Goal: Information Seeking & Learning: Check status

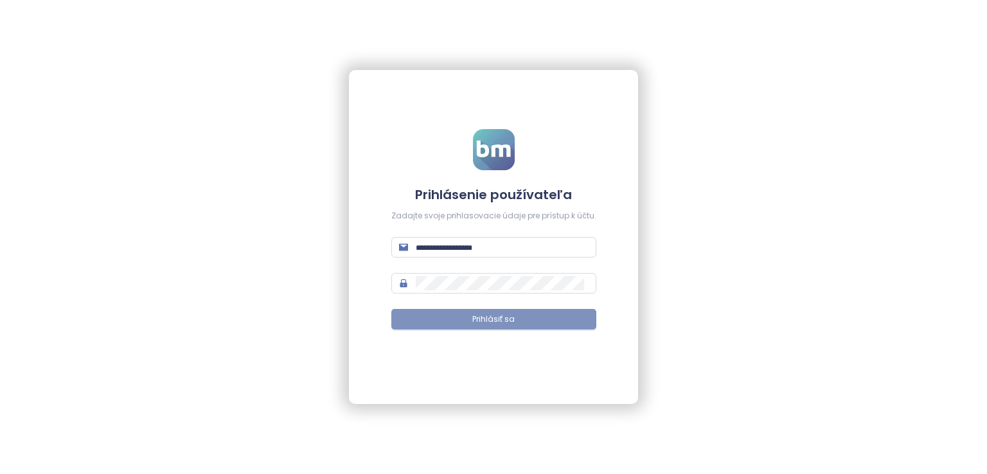
type input "**********"
click at [474, 326] on button "Prihlásiť sa" at bounding box center [493, 319] width 205 height 21
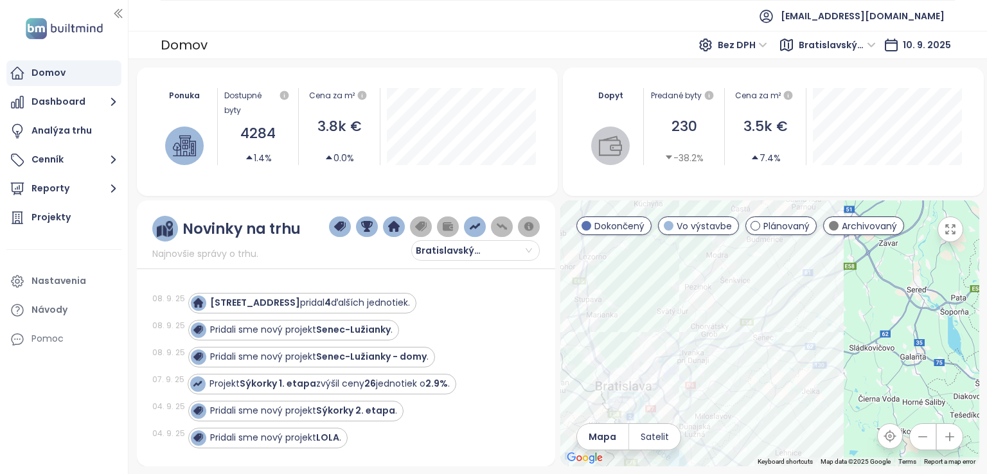
drag, startPoint x: 768, startPoint y: 414, endPoint x: 940, endPoint y: 369, distance: 177.2
click at [945, 380] on div at bounding box center [769, 333] width 419 height 266
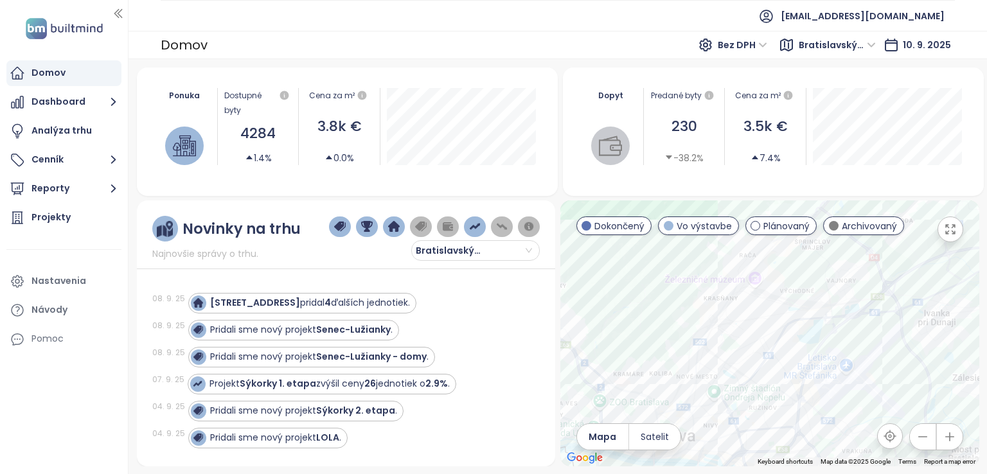
drag, startPoint x: 869, startPoint y: 339, endPoint x: 890, endPoint y: 245, distance: 96.7
click at [890, 245] on div at bounding box center [769, 333] width 419 height 266
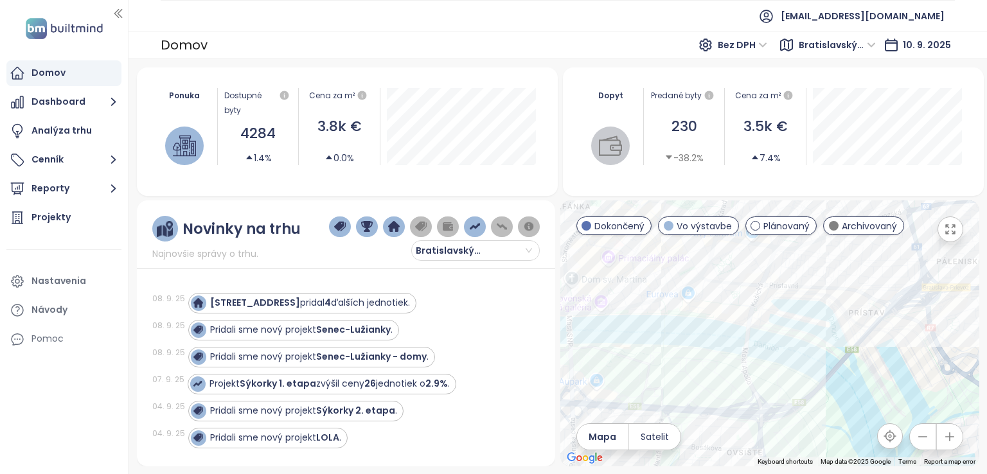
drag, startPoint x: 653, startPoint y: 324, endPoint x: 851, endPoint y: 357, distance: 200.6
click at [851, 357] on div at bounding box center [769, 333] width 419 height 266
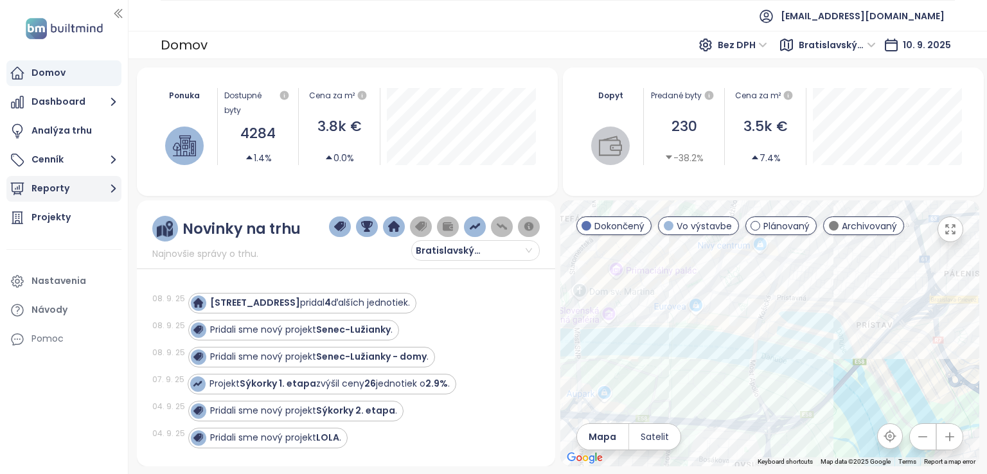
click at [106, 186] on icon "button" at bounding box center [113, 189] width 16 height 16
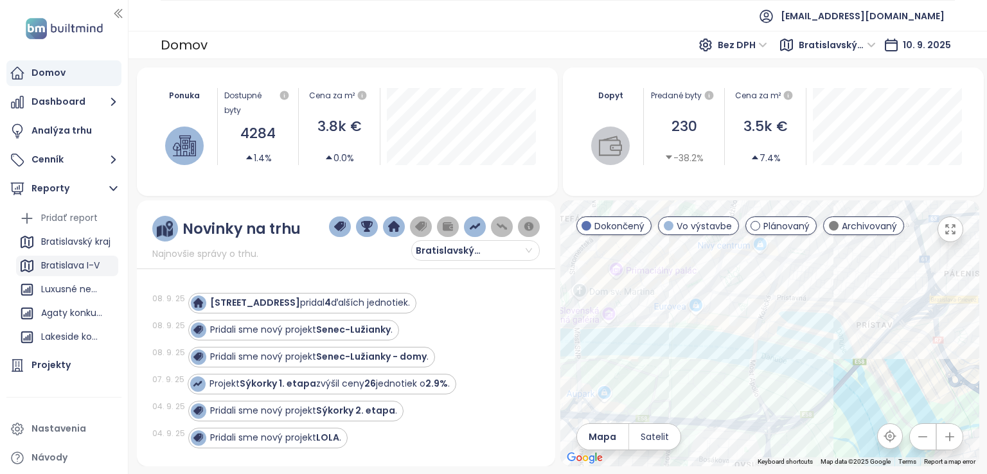
click at [96, 260] on div "Bratislava I-V" at bounding box center [70, 266] width 58 height 16
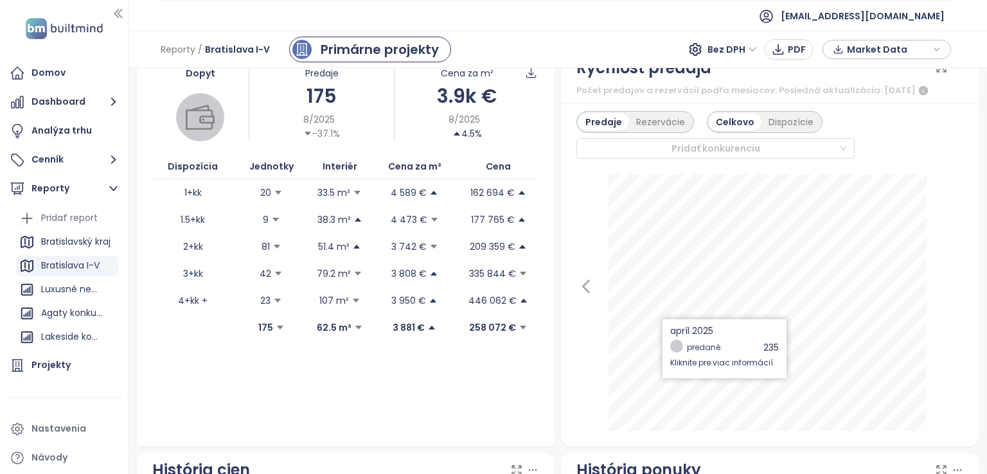
scroll to position [299, 0]
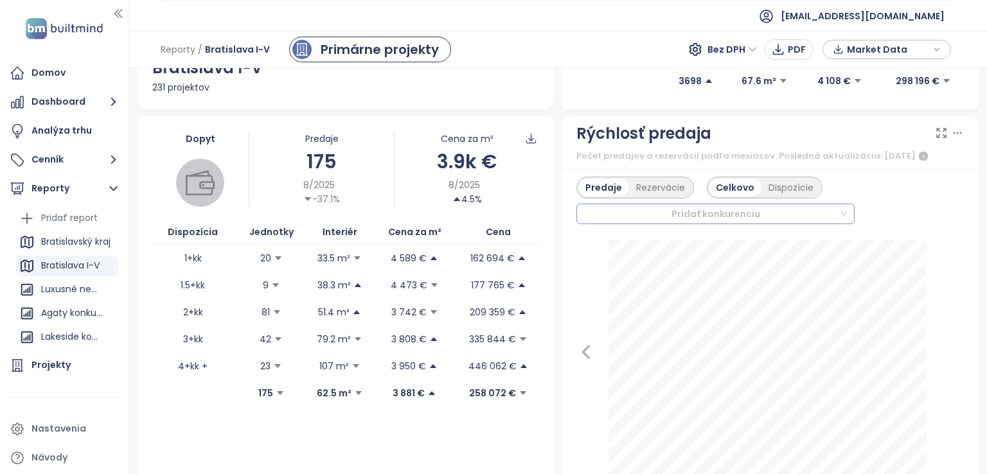
click at [791, 222] on div at bounding box center [710, 213] width 258 height 15
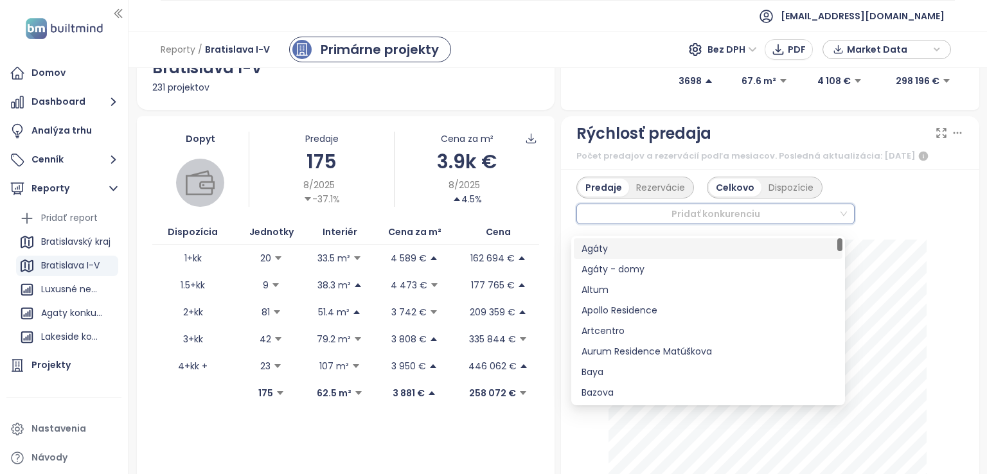
click at [858, 164] on div "Počet predajov a rezervácií podľa mesiacov. Posledná aktualizácia: September 05…" at bounding box center [769, 155] width 387 height 15
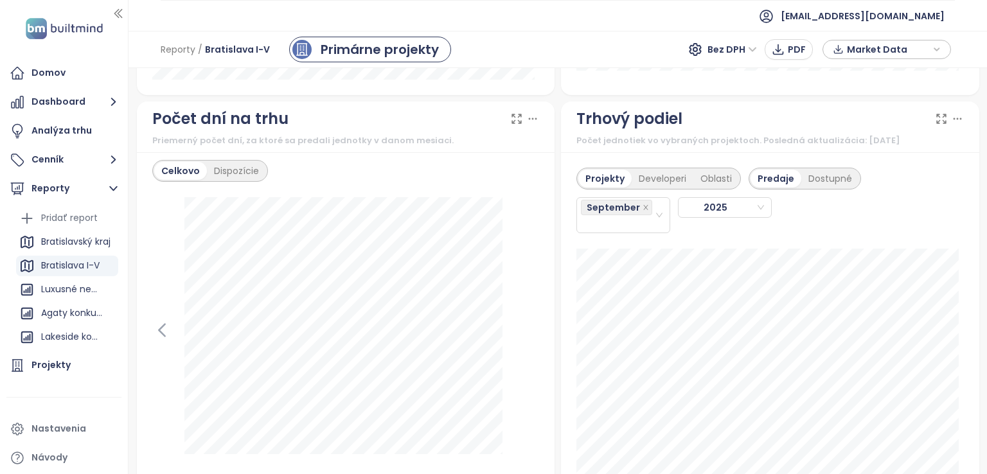
scroll to position [1585, 0]
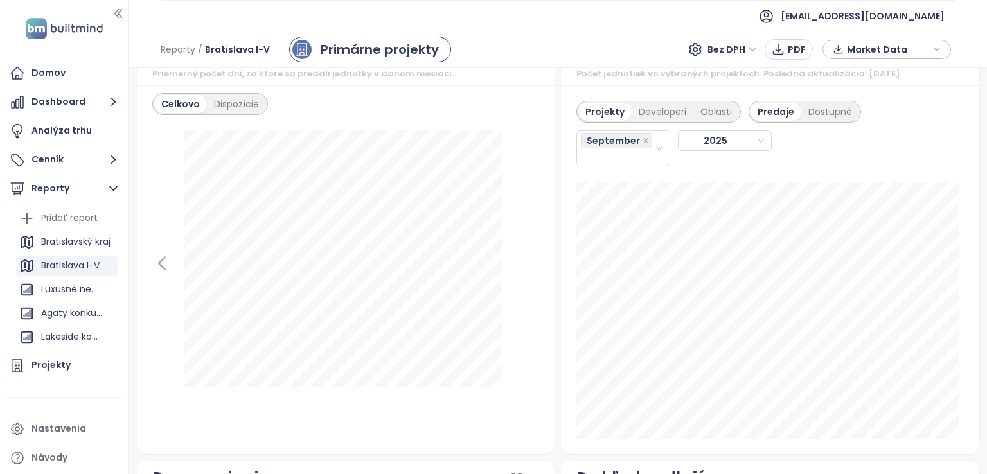
click at [650, 133] on div "September 2025" at bounding box center [718, 145] width 285 height 44
click at [649, 130] on div "September 2025" at bounding box center [718, 145] width 285 height 44
click at [643, 120] on div "Developeri" at bounding box center [663, 112] width 62 height 18
click at [597, 121] on div "Projekty" at bounding box center [602, 112] width 49 height 18
click at [675, 121] on div "Developeri" at bounding box center [663, 112] width 62 height 18
